Goal: Communication & Community: Answer question/provide support

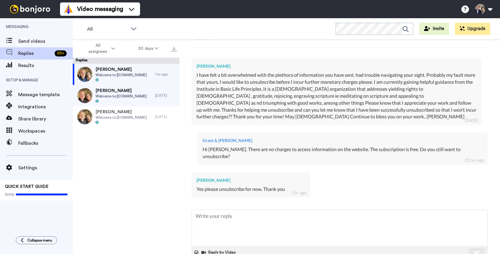
click at [142, 76] on span "Welcome to [DOMAIN_NAME]" at bounding box center [120, 74] width 51 height 5
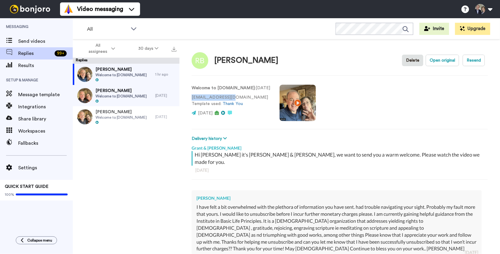
drag, startPoint x: 235, startPoint y: 95, endPoint x: 192, endPoint y: 97, distance: 43.0
click at [192, 97] on p "[EMAIL_ADDRESS][DOMAIN_NAME] Template used: Thank You" at bounding box center [230, 100] width 79 height 13
copy p "[EMAIL_ADDRESS][DOMAIN_NAME]"
type textarea "x"
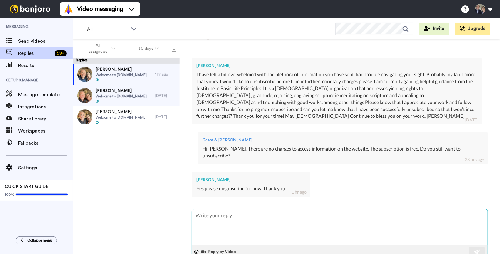
scroll to position [132, 0]
click at [248, 210] on textarea at bounding box center [339, 228] width 295 height 36
type textarea "O"
type textarea "x"
type textarea "OK"
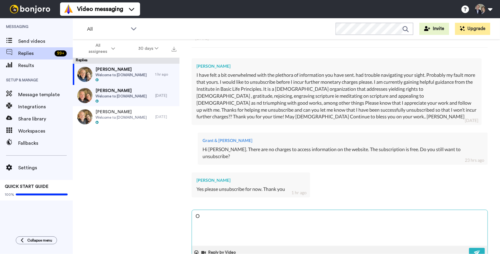
type textarea "x"
type textarea "OK"
click at [473, 248] on button at bounding box center [477, 252] width 16 height 9
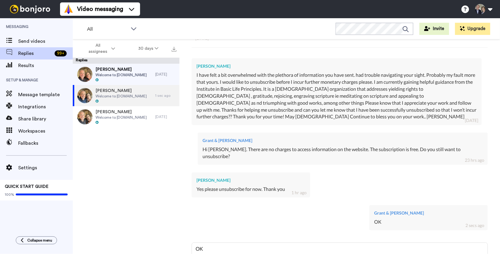
type textarea "x"
